Goal: Transaction & Acquisition: Purchase product/service

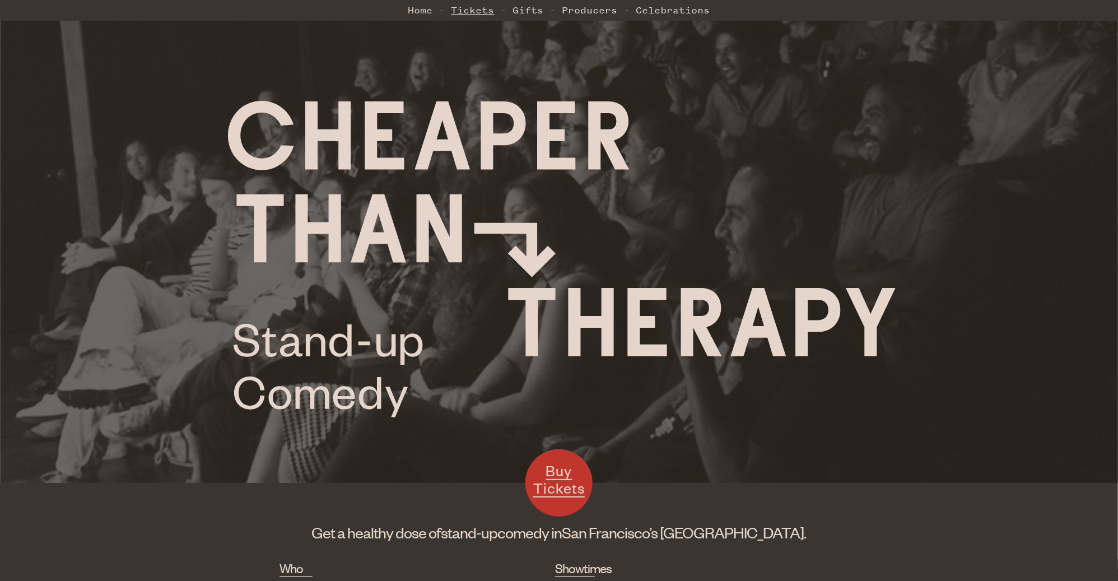
click at [472, 6] on link "Tickets" at bounding box center [472, 10] width 43 height 22
click at [588, 8] on link "Producers" at bounding box center [589, 10] width 55 height 22
click at [418, 9] on link "Home" at bounding box center [420, 10] width 25 height 22
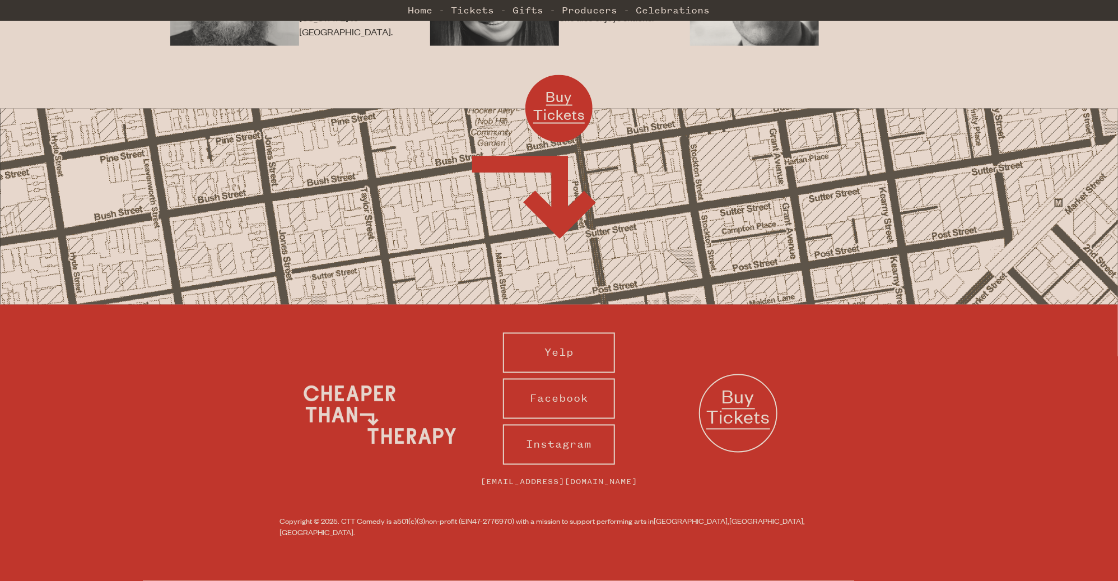
scroll to position [943, 0]
click at [563, 94] on span "Buy Tickets" at bounding box center [559, 105] width 52 height 36
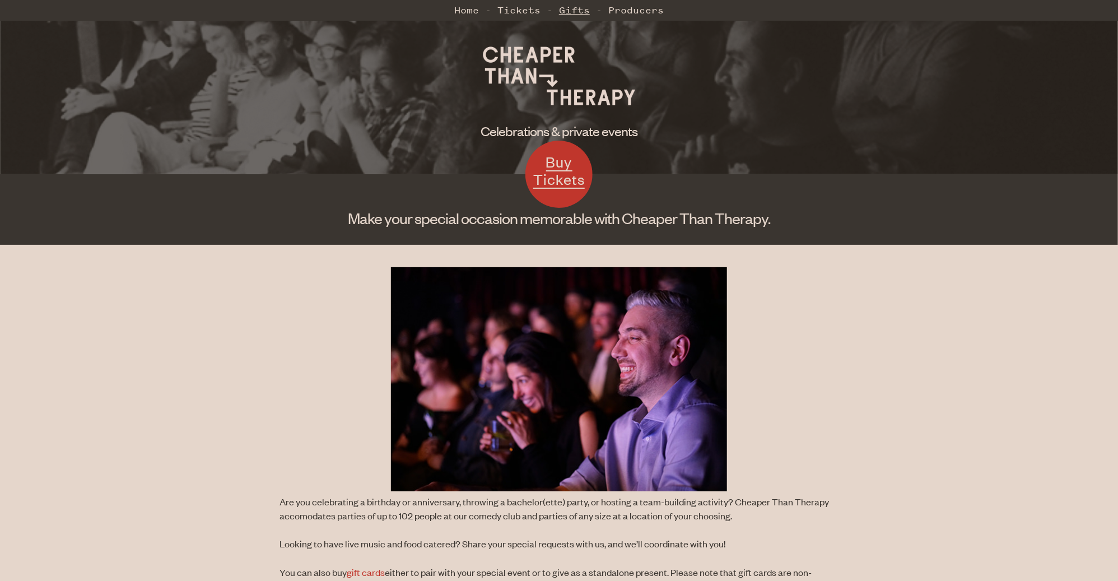
click at [571, 12] on link "Gifts" at bounding box center [574, 10] width 31 height 22
